Goal: Task Accomplishment & Management: Manage account settings

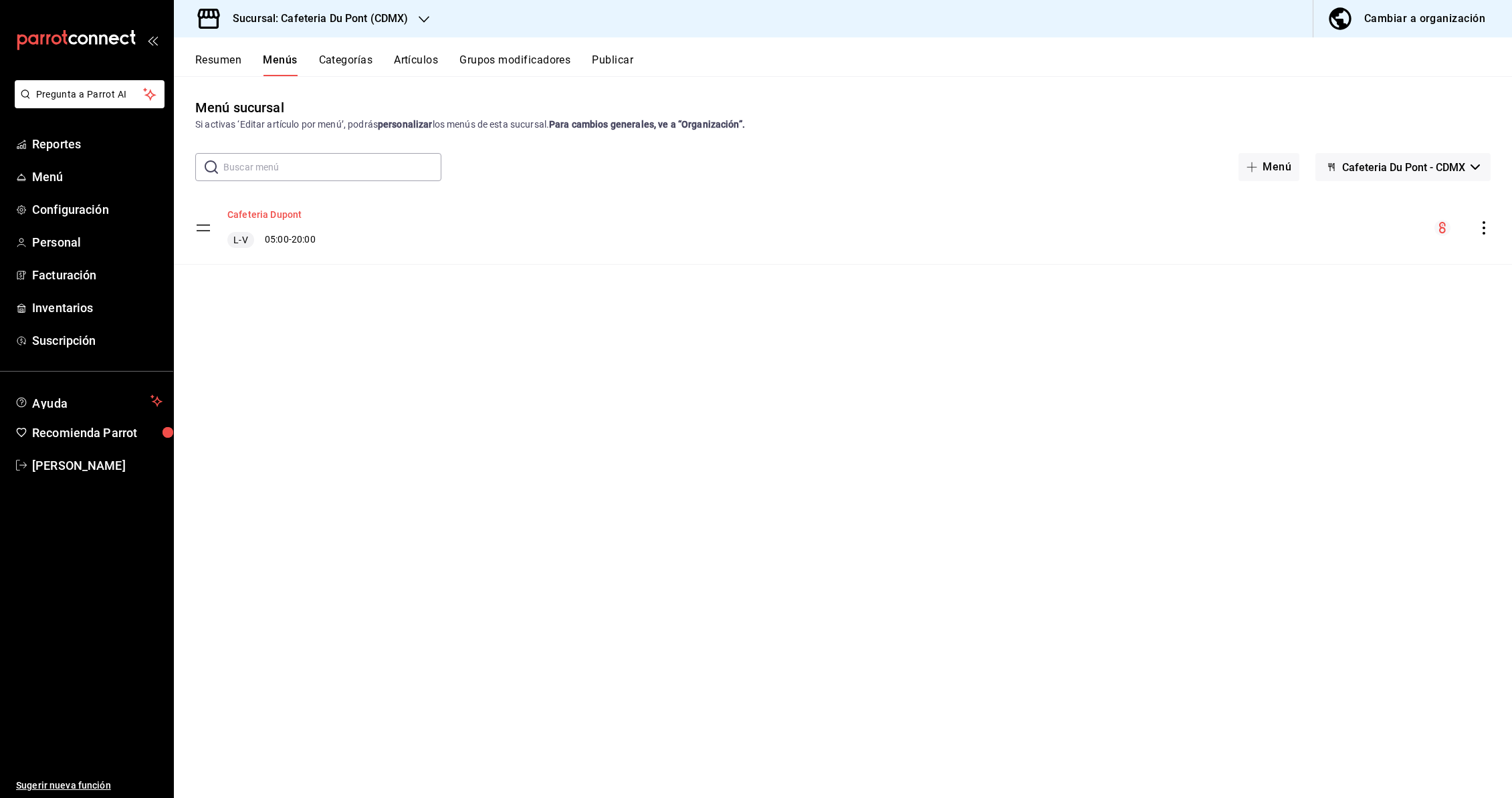
click at [284, 209] on button "Cafeteria Dupont" at bounding box center [264, 214] width 74 height 14
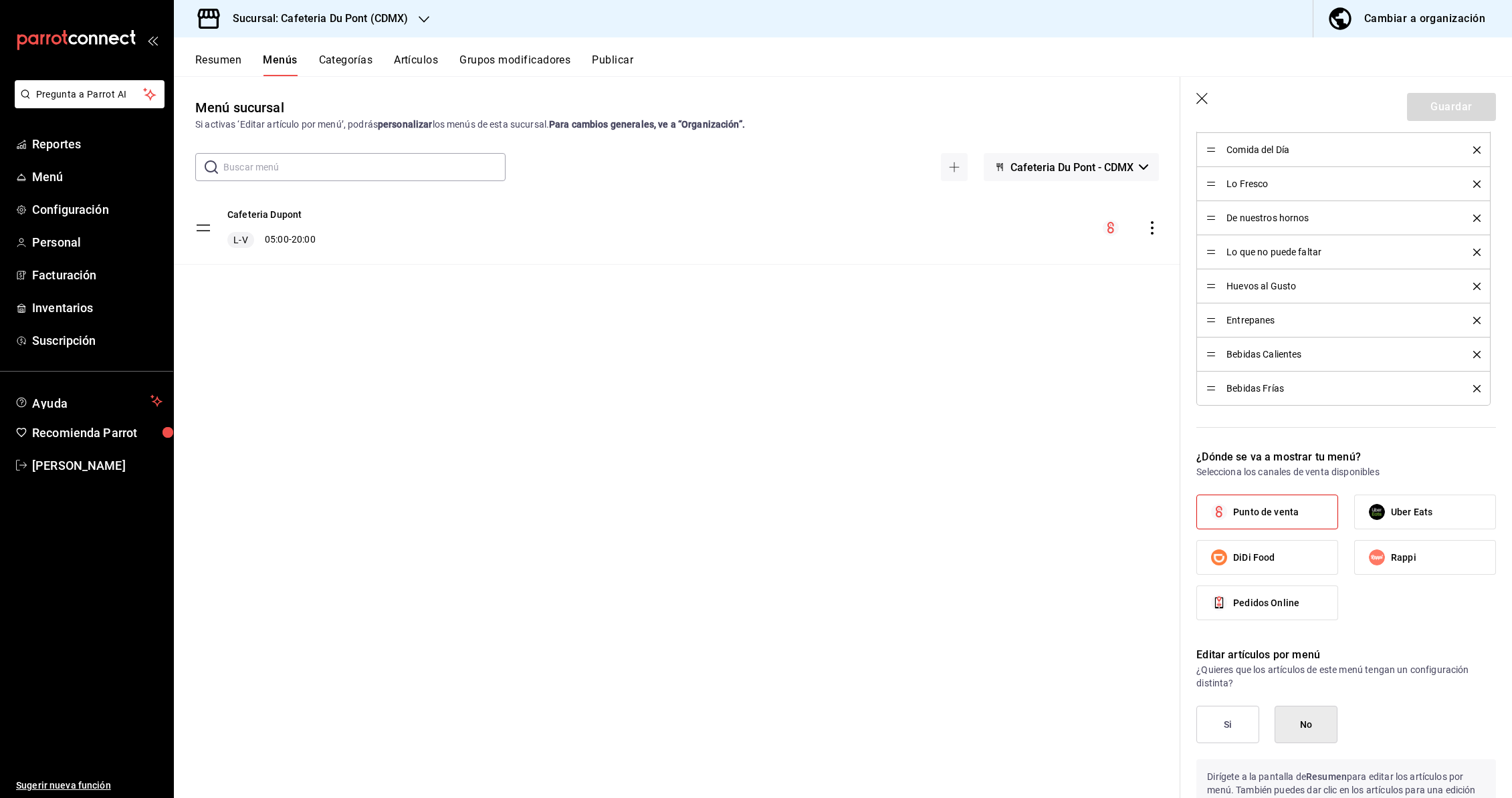
scroll to position [549, 0]
click at [1197, 95] on icon "button" at bounding box center [1203, 100] width 14 height 14
checkbox input "false"
type input "1758654129045"
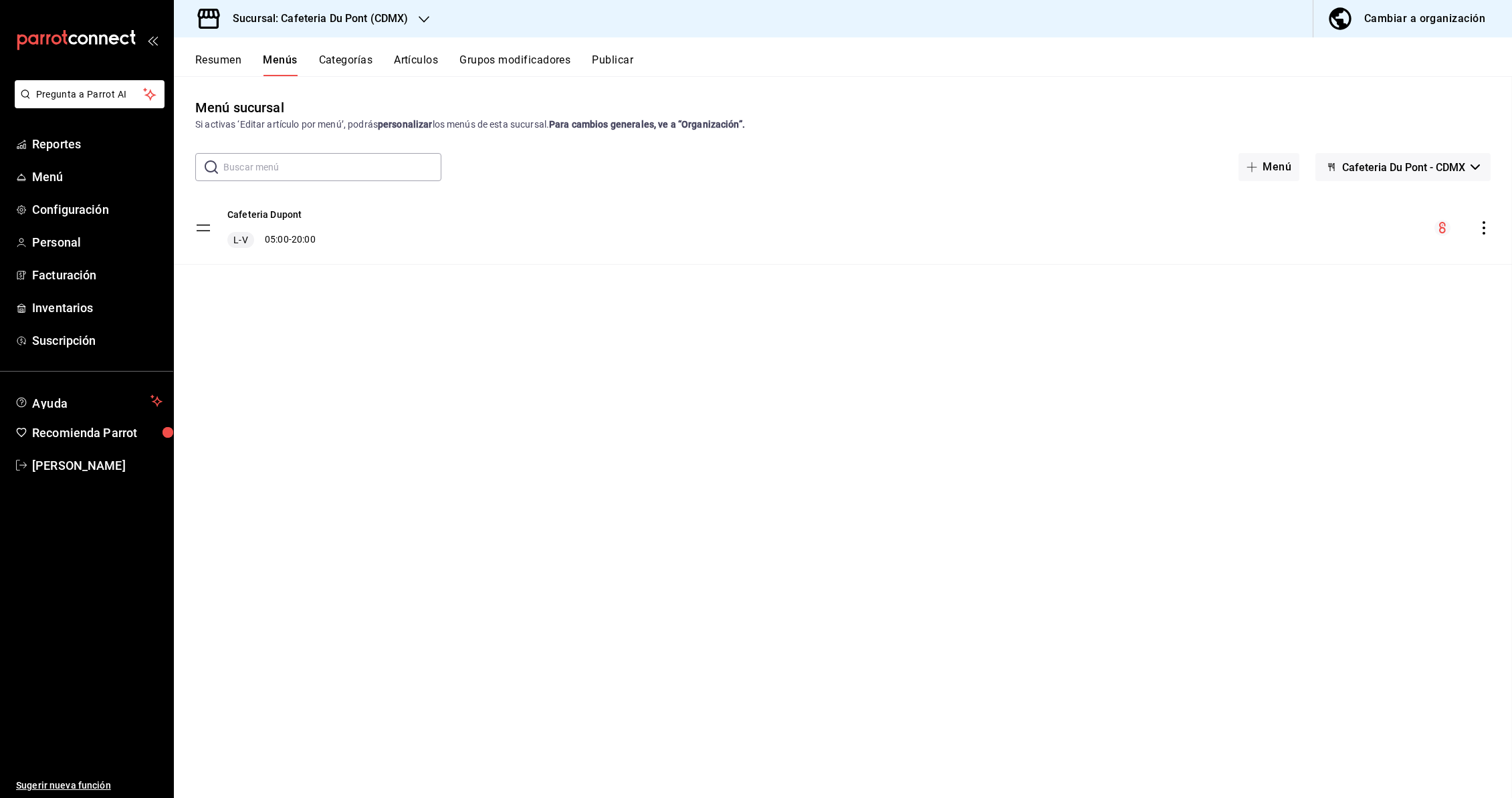
checkbox input "false"
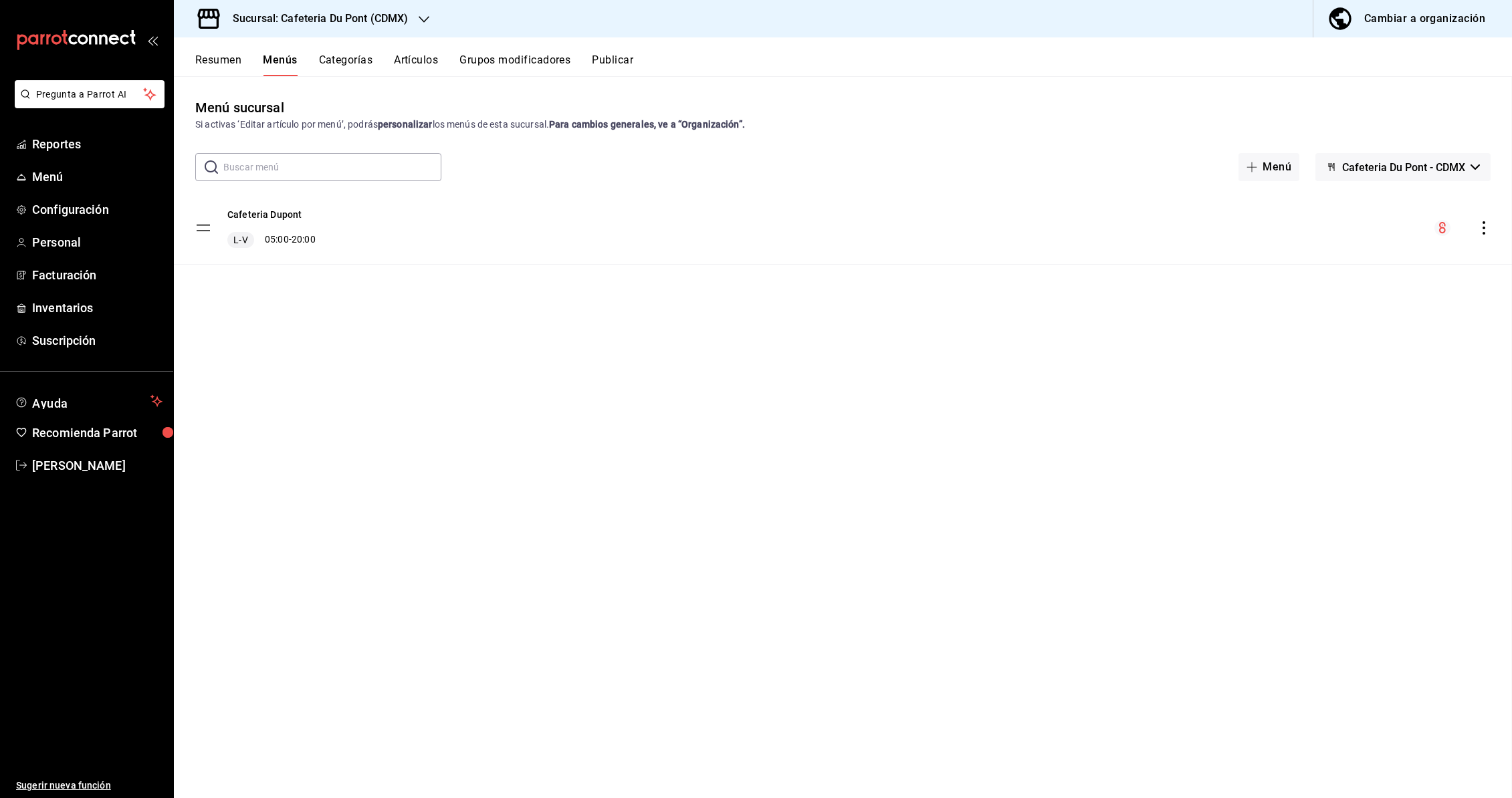
checkbox input "false"
click at [76, 175] on span "Menú" at bounding box center [97, 176] width 130 height 18
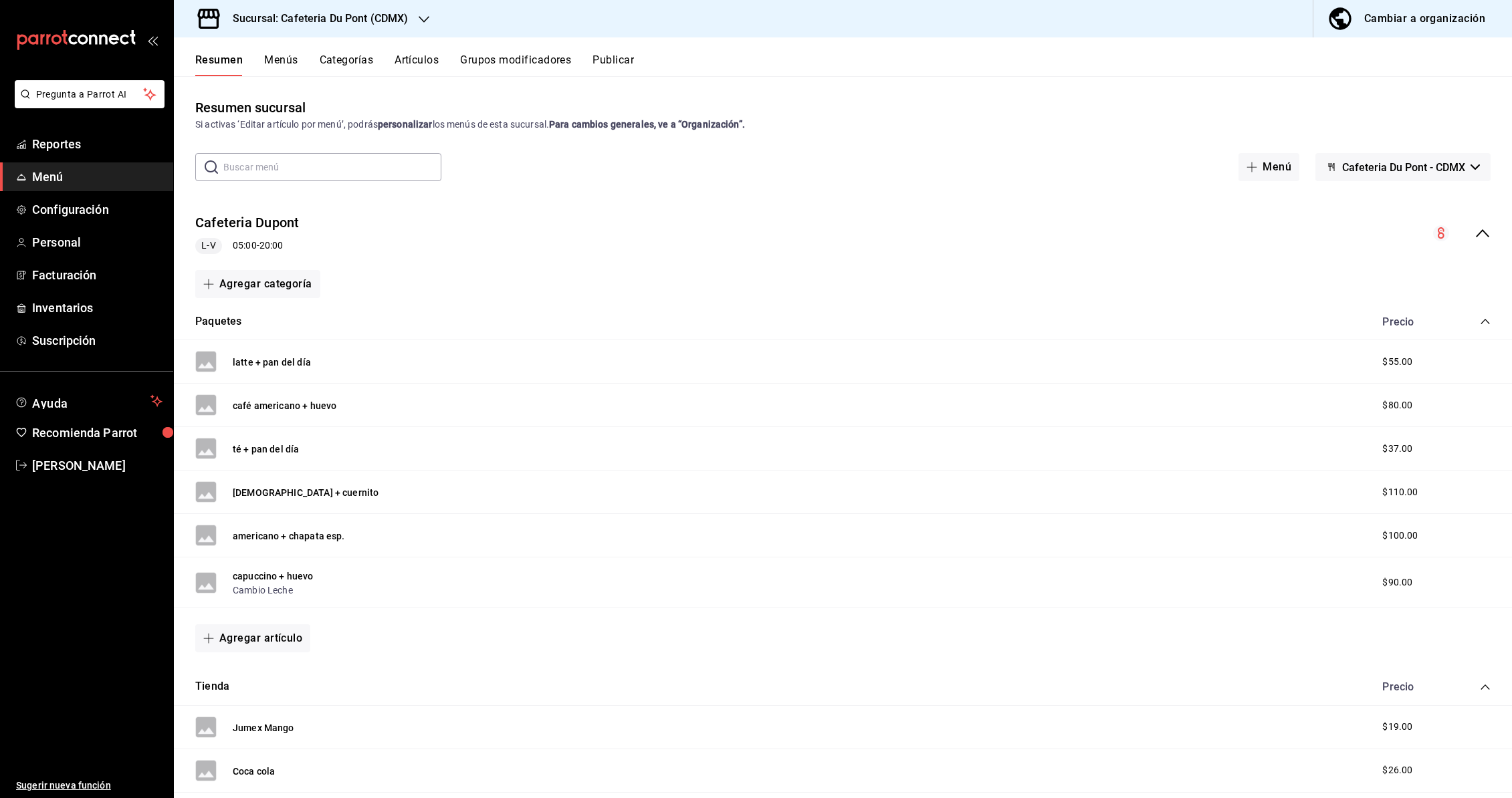
click at [1401, 21] on div "Cambiar a organización" at bounding box center [1424, 19] width 121 height 19
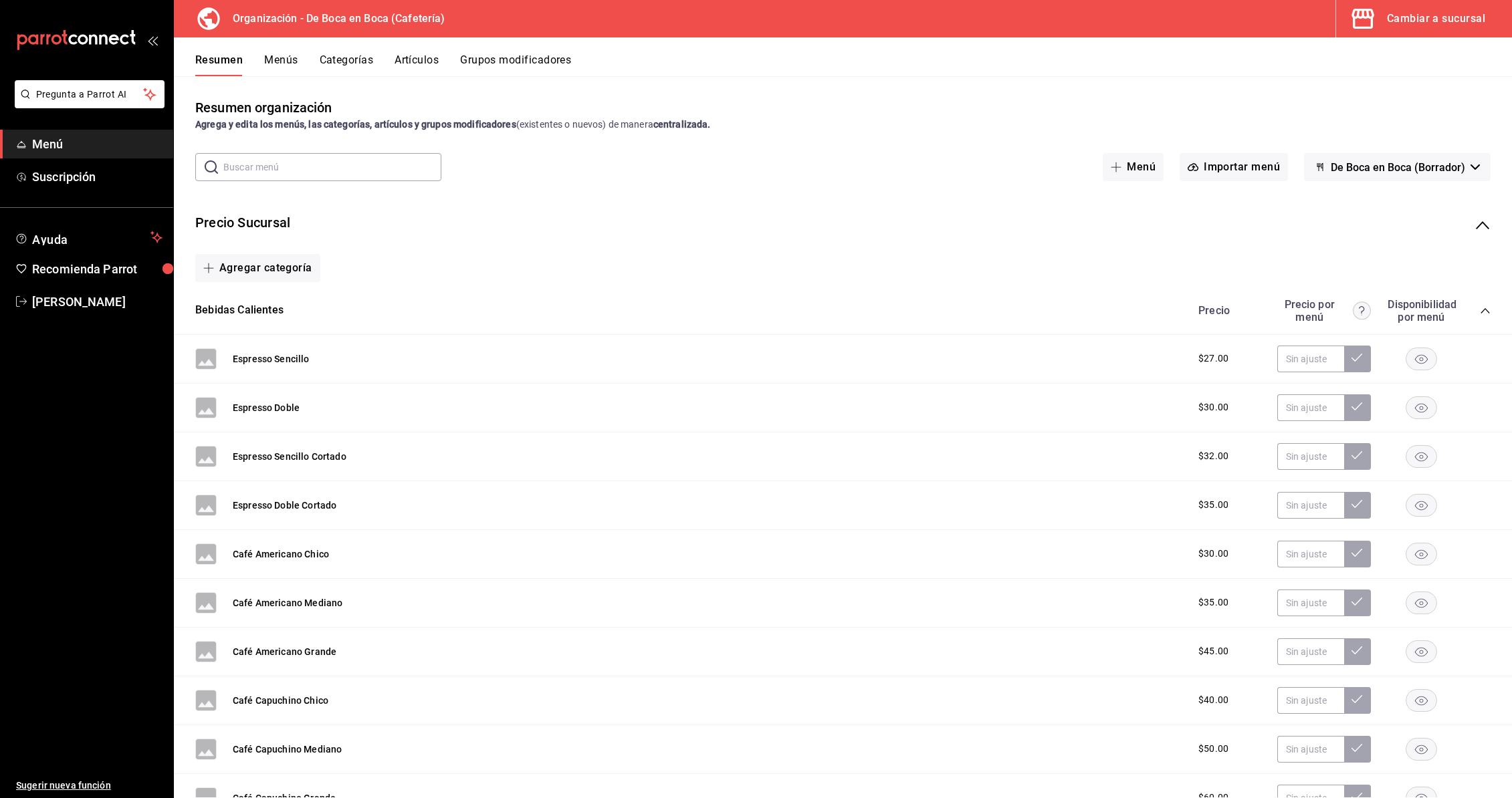
click at [1474, 167] on icon "button" at bounding box center [1475, 167] width 9 height 5
click at [1375, 134] on div at bounding box center [756, 399] width 1512 height 798
click at [1233, 171] on button "Importar menú" at bounding box center [1233, 167] width 108 height 28
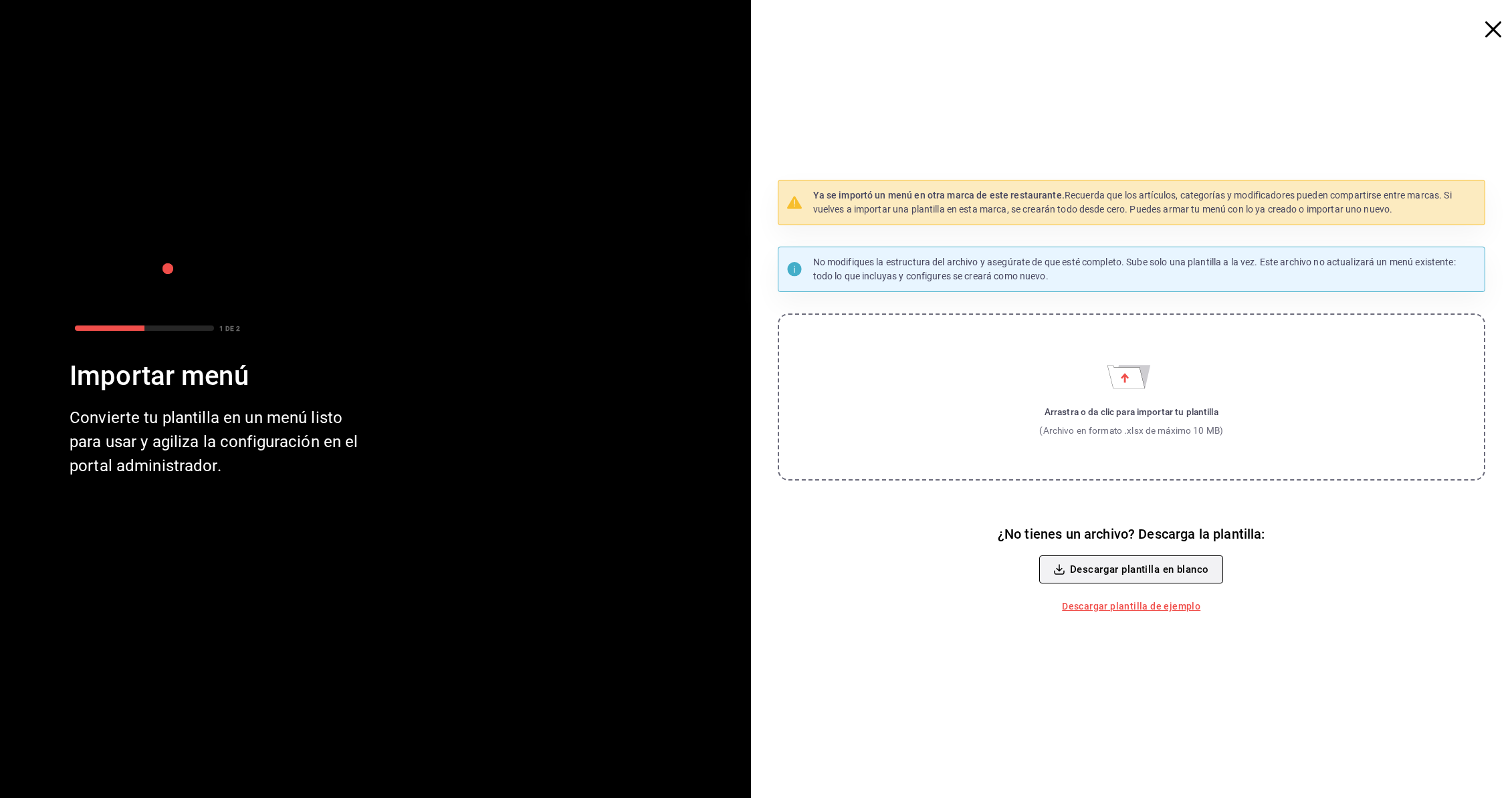
click at [1173, 567] on button "Descargar plantilla en blanco" at bounding box center [1131, 569] width 184 height 28
click at [1155, 611] on link "Descargar plantilla de ejemplo" at bounding box center [1131, 607] width 149 height 25
